Goal: Information Seeking & Learning: Learn about a topic

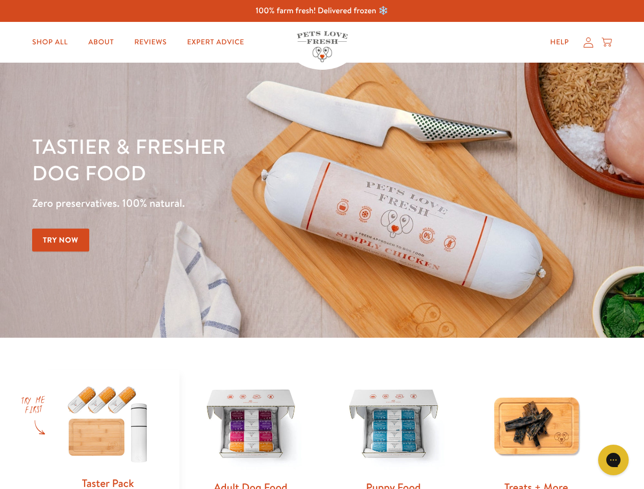
click at [322, 245] on div "Tastier & fresher dog food Zero preservatives. 100% natural. Try Now" at bounding box center [225, 200] width 386 height 135
click at [613, 460] on icon "Gorgias live chat" at bounding box center [613, 460] width 10 height 10
